Goal: Task Accomplishment & Management: Manage account settings

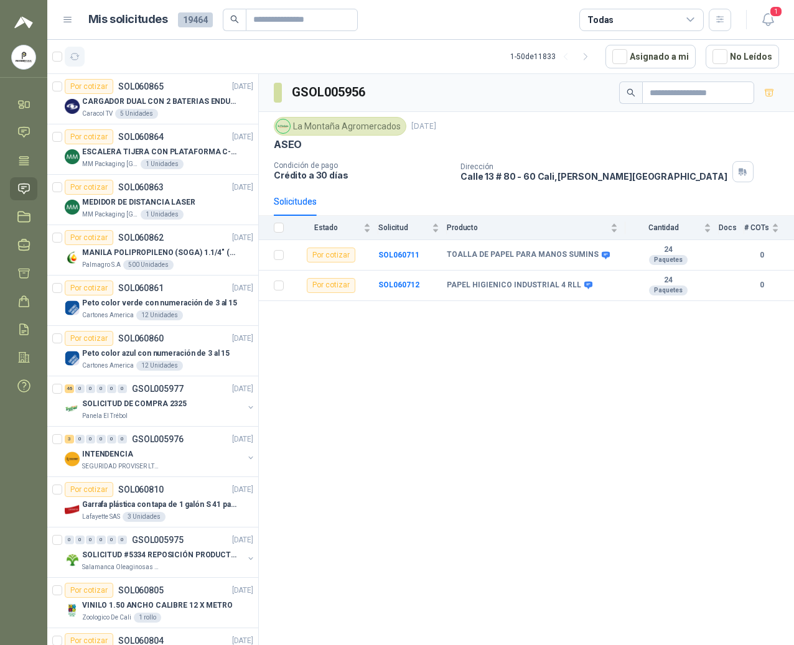
click at [78, 56] on icon "button" at bounding box center [75, 57] width 11 height 11
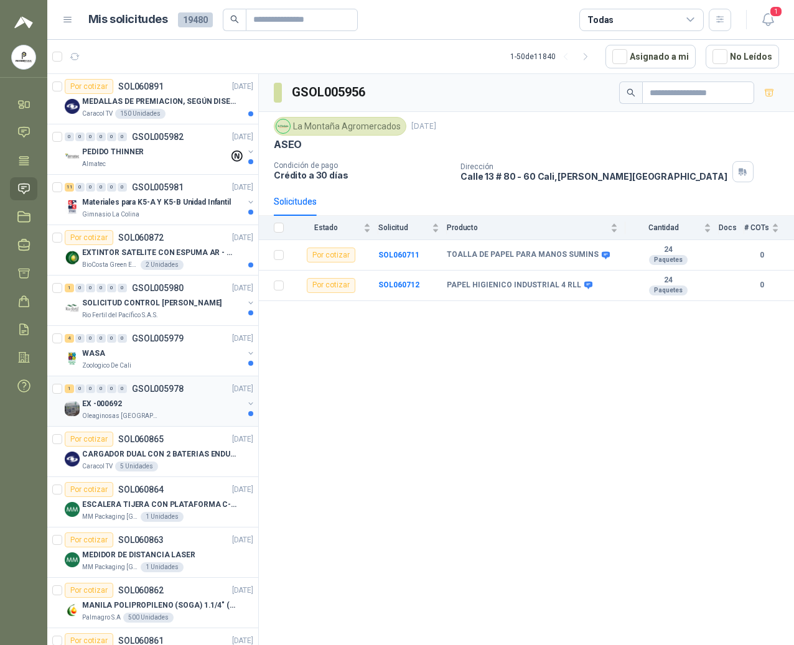
click at [168, 421] on div "Oleaginosas [GEOGRAPHIC_DATA][PERSON_NAME]" at bounding box center [162, 416] width 161 height 10
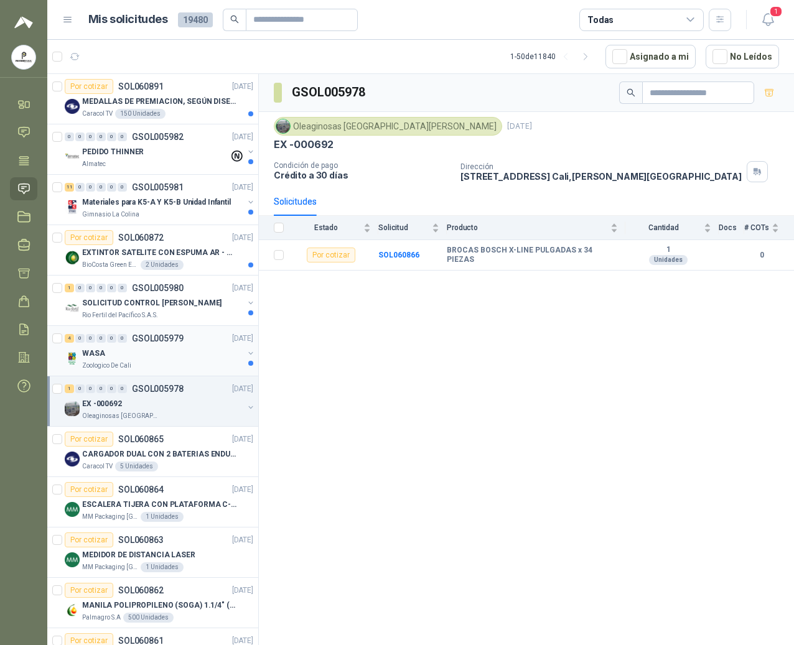
click at [143, 361] on div "WASA" at bounding box center [162, 353] width 161 height 15
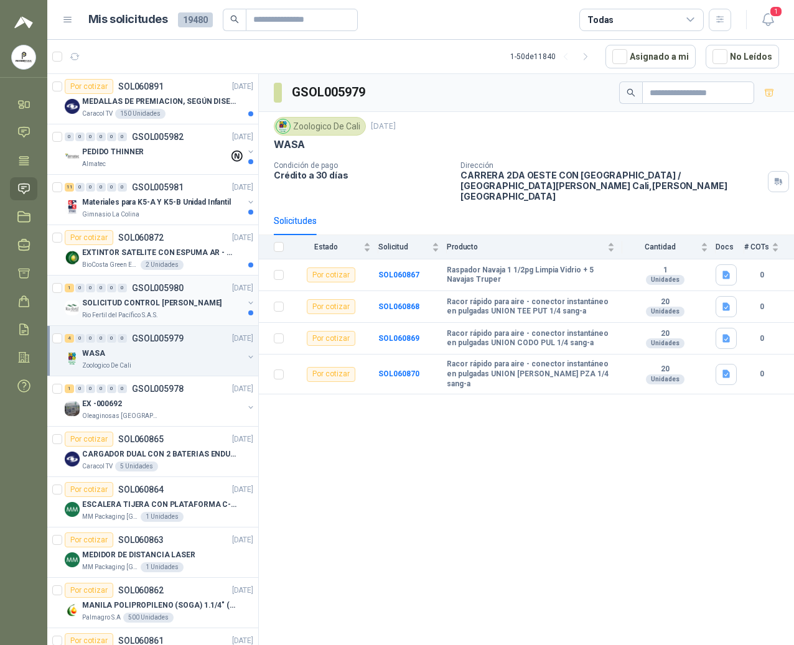
click at [160, 304] on p "SOLICITUD CONTROL [PERSON_NAME]" at bounding box center [151, 304] width 139 height 12
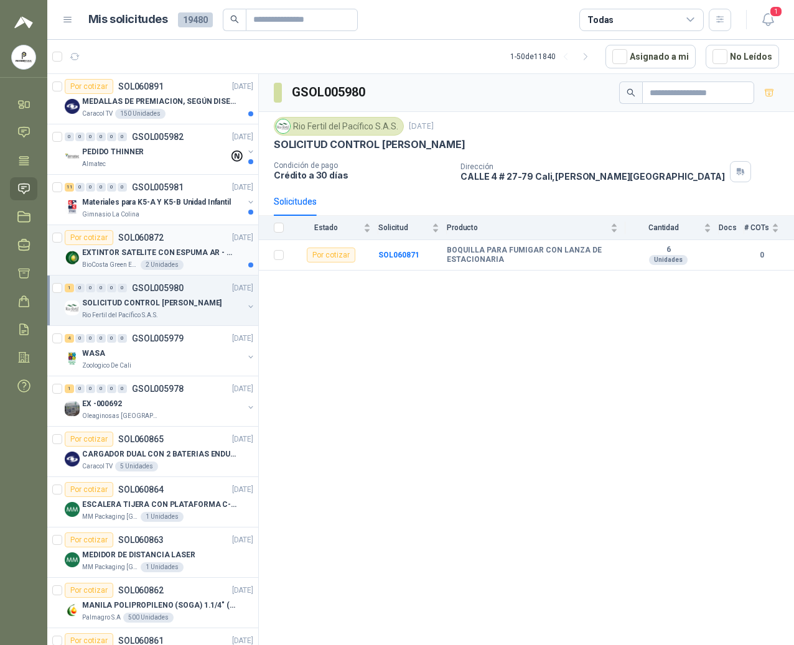
click at [160, 230] on article "Por cotizar SOL060872 [DATE] EXTINTOR SATELITE CON ESPUMA AR - AFFF BioCosta [P…" at bounding box center [152, 250] width 211 height 50
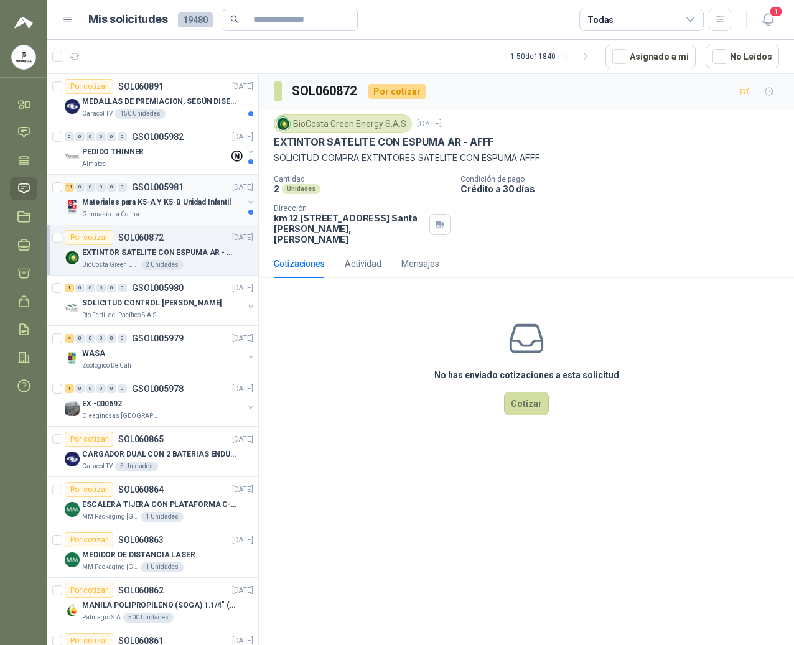
click at [164, 214] on div "Gimnasio La Colina" at bounding box center [162, 215] width 161 height 10
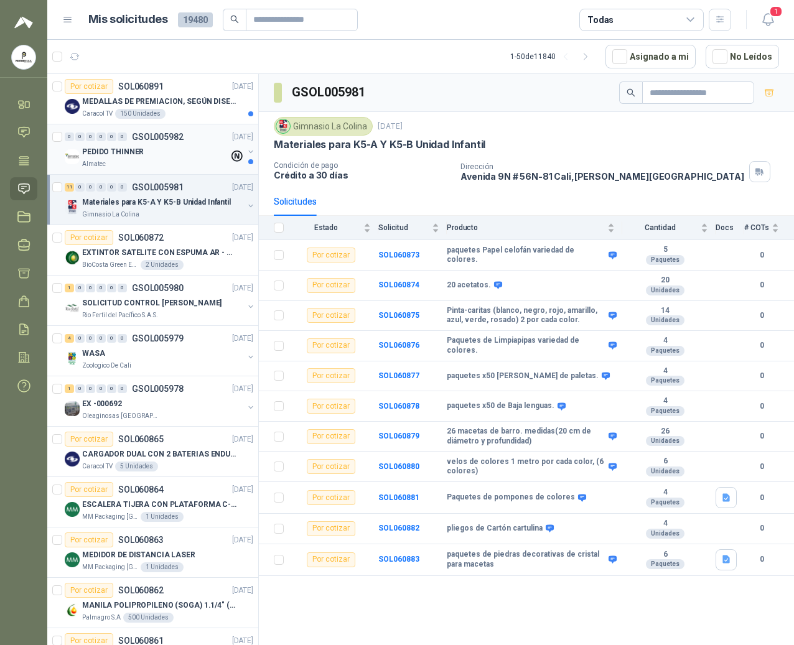
click at [113, 172] on div "0 0 0 0 0 0 GSOL005982 [DATE] PEDIDO THINNER Almatec" at bounding box center [152, 149] width 211 height 50
click at [110, 144] on div "0 0 0 0 0 0 GSOL005982 [DATE]" at bounding box center [160, 136] width 191 height 15
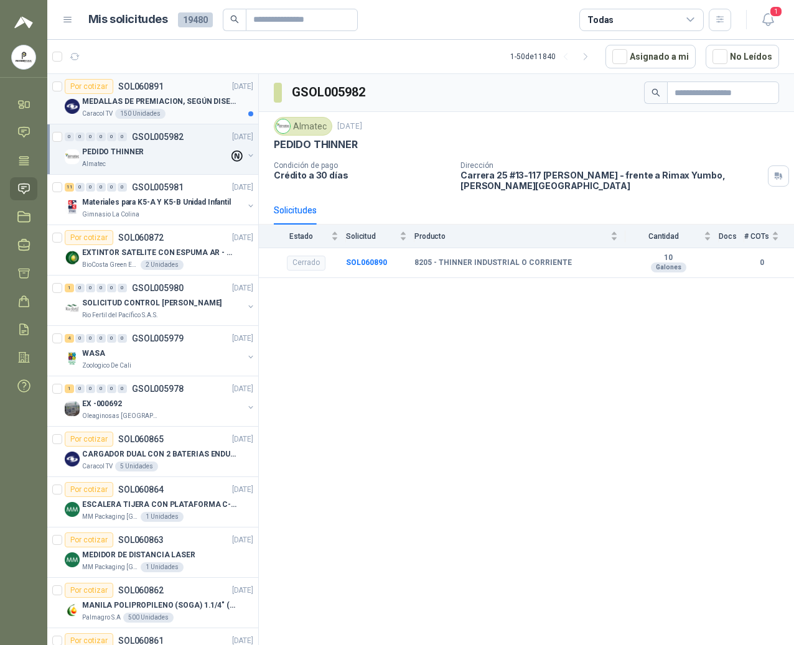
click at [133, 108] on div "MEDALLAS DE PREMIACION, SEGÚN DISEÑO ADJUNTO(ADJUNTAR COTIZACION EN SU FORMATO" at bounding box center [167, 101] width 171 height 15
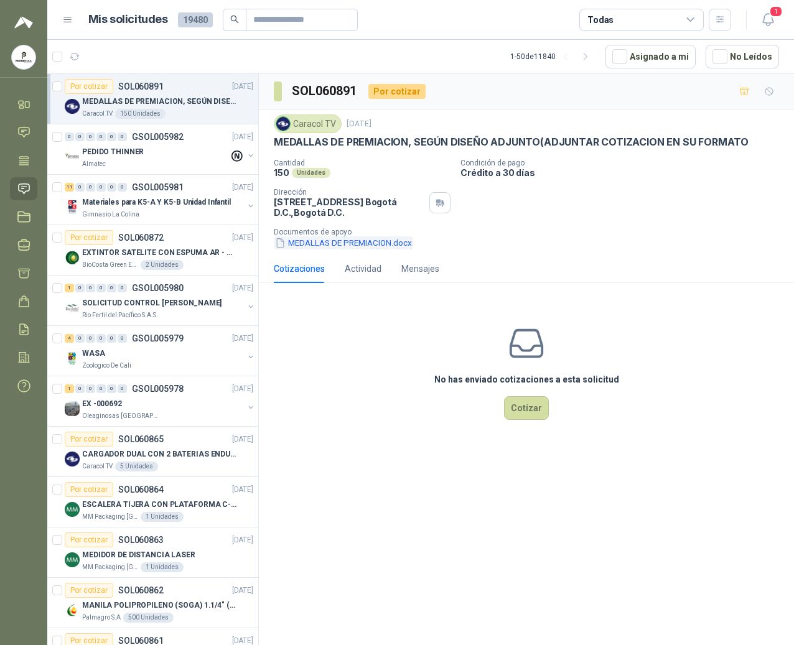
click at [339, 247] on button "MEDALLAS DE PREMIACION.docx" at bounding box center [343, 243] width 139 height 13
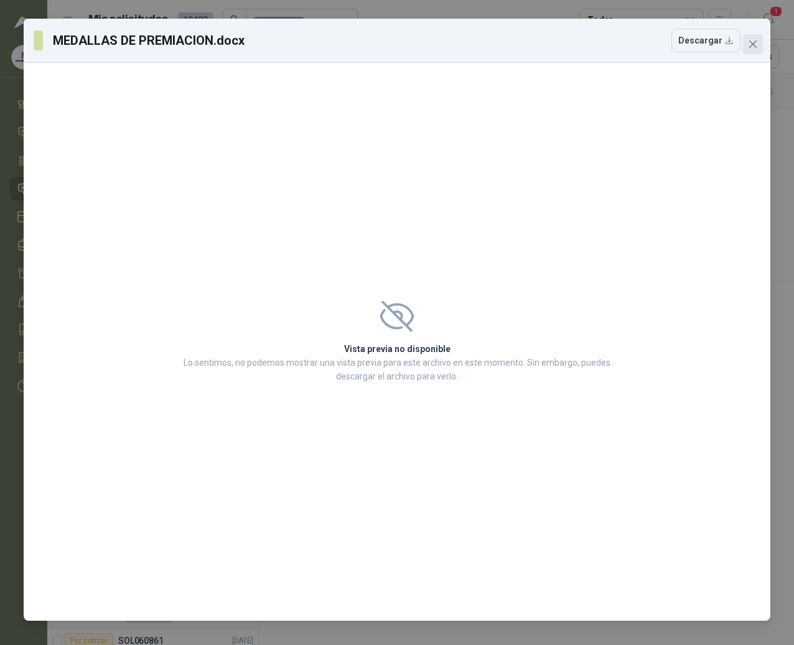
click at [753, 44] on icon "close" at bounding box center [752, 43] width 7 height 7
